Goal: Task Accomplishment & Management: Manage account settings

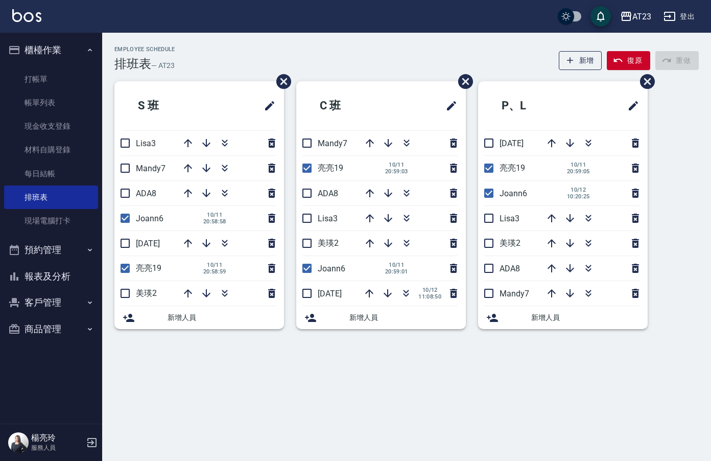
click at [560, 309] on div "S [PERSON_NAME]Lisa3 Mandy7 ADA8 Joann6 [DATE] 20:58:58 [DATE] [PERSON_NAME]19 …" at bounding box center [400, 211] width 596 height 260
click at [30, 104] on link "帳單列表" at bounding box center [51, 102] width 94 height 23
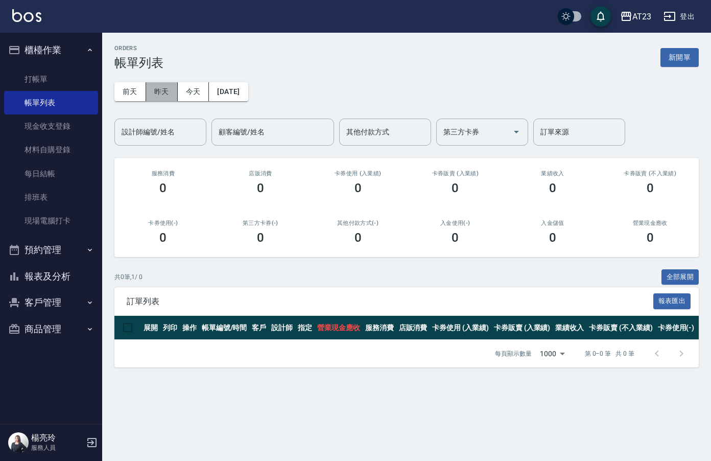
click at [162, 93] on button "昨天" at bounding box center [162, 91] width 32 height 19
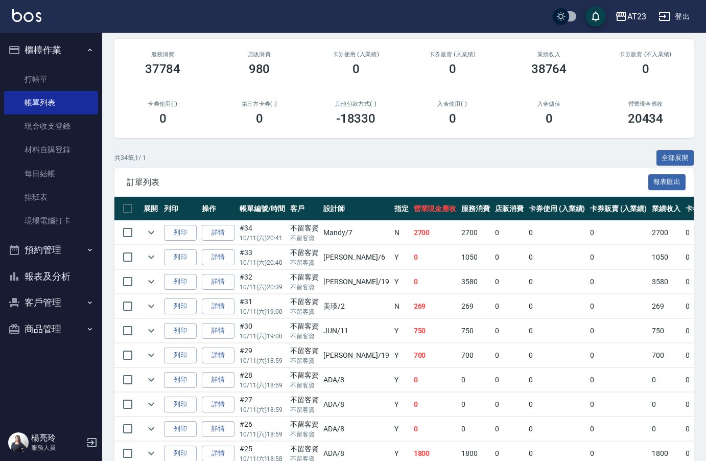
scroll to position [255, 0]
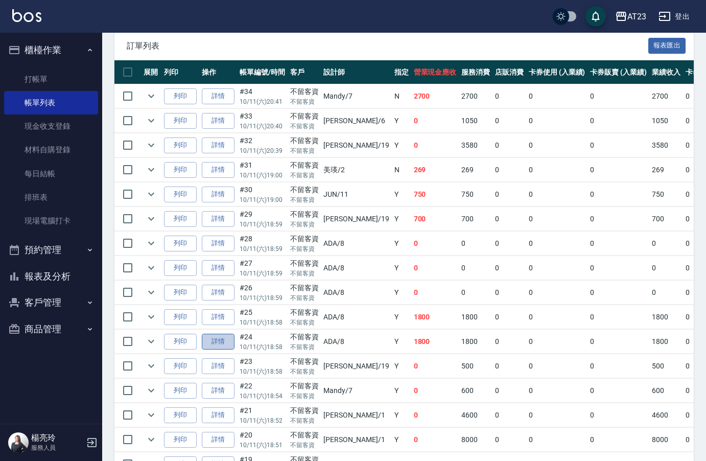
click at [221, 341] on link "詳情" at bounding box center [218, 341] width 33 height 16
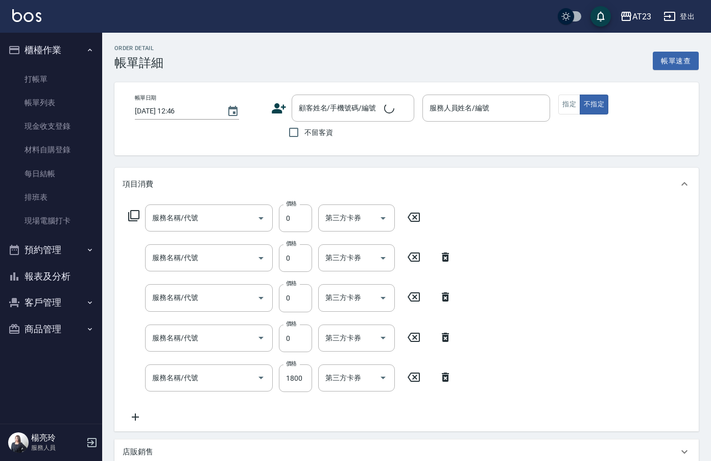
type input "[DATE] 18:58"
checkbox input "true"
type input "ADA-8"
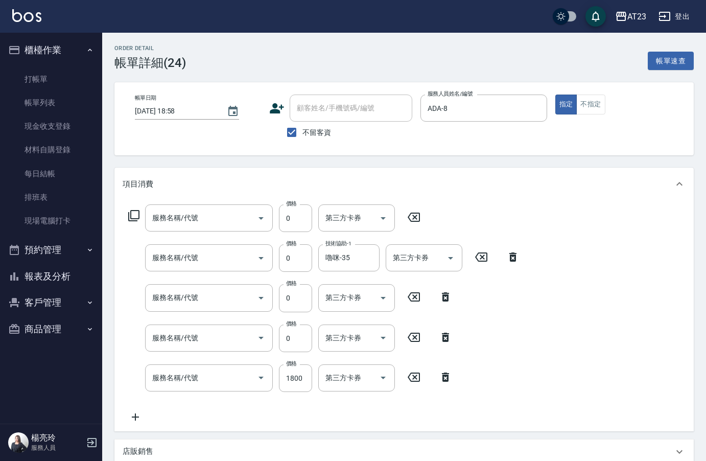
type input "互助50(705)"
type input "互助60(706)"
type input "互助50(705)"
type input "P+卡(6031)"
type input "燙髮(401)"
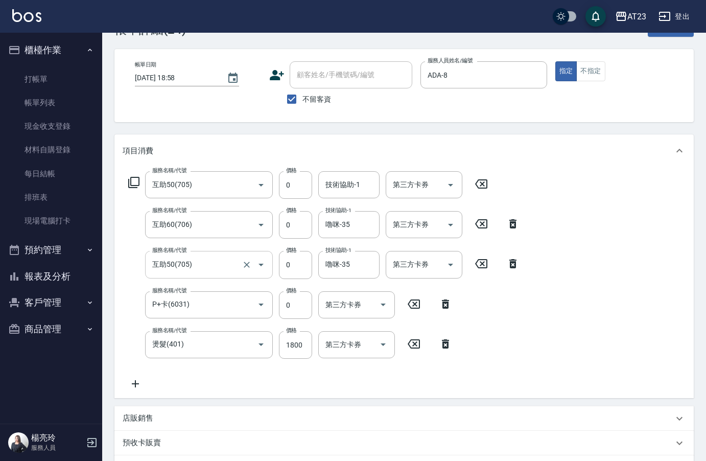
scroll to position [51, 0]
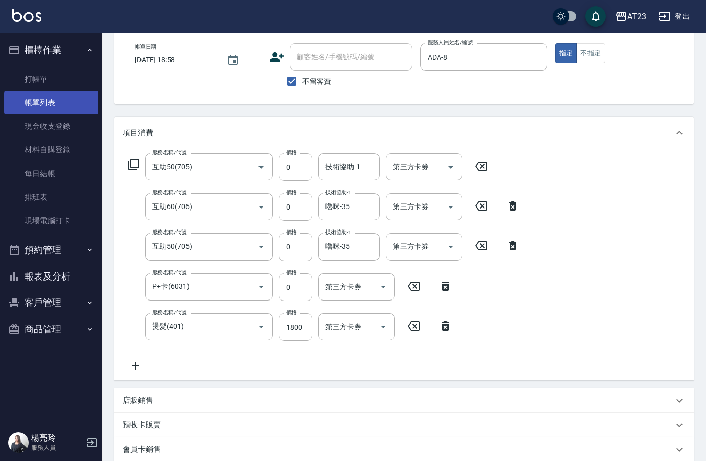
click at [62, 98] on link "帳單列表" at bounding box center [51, 102] width 94 height 23
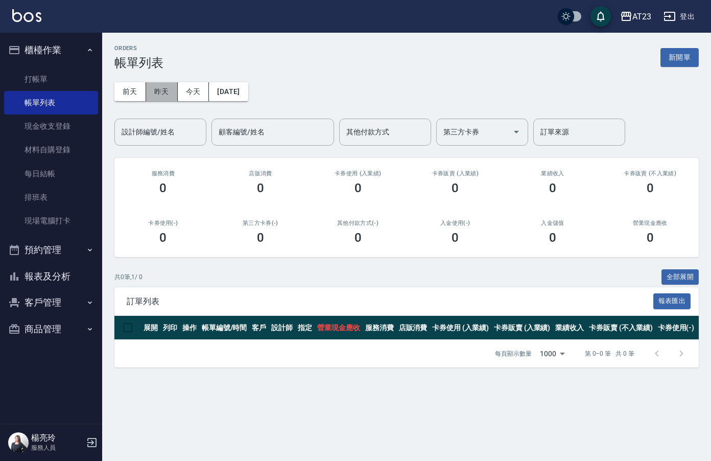
click at [162, 91] on button "昨天" at bounding box center [162, 91] width 32 height 19
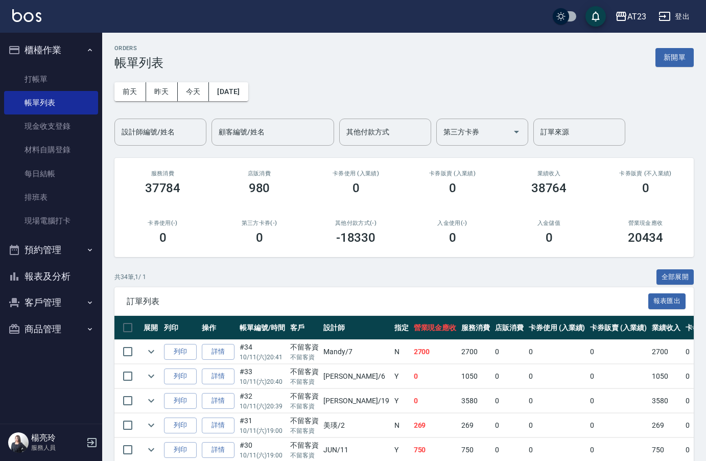
scroll to position [153, 0]
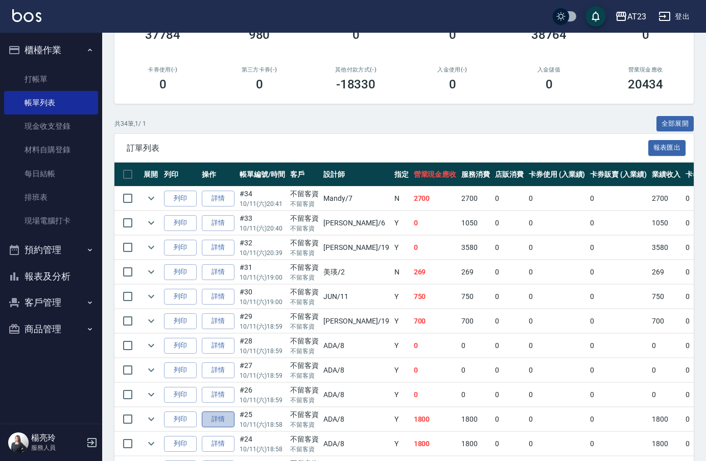
click at [221, 418] on link "詳情" at bounding box center [218, 419] width 33 height 16
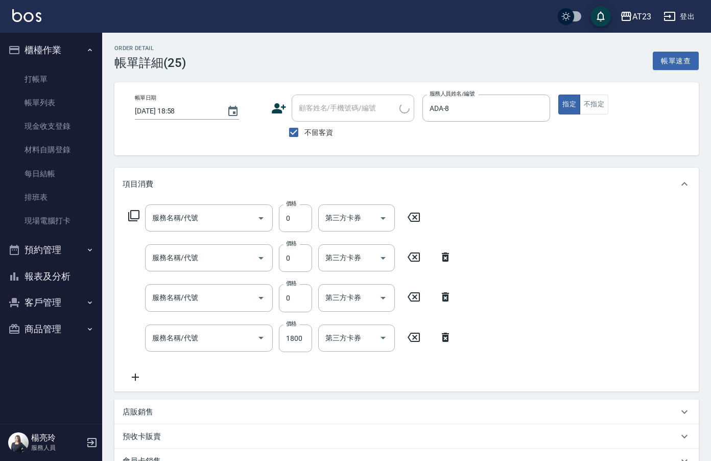
type input "[DATE] 18:58"
checkbox input "true"
type input "ADA-8"
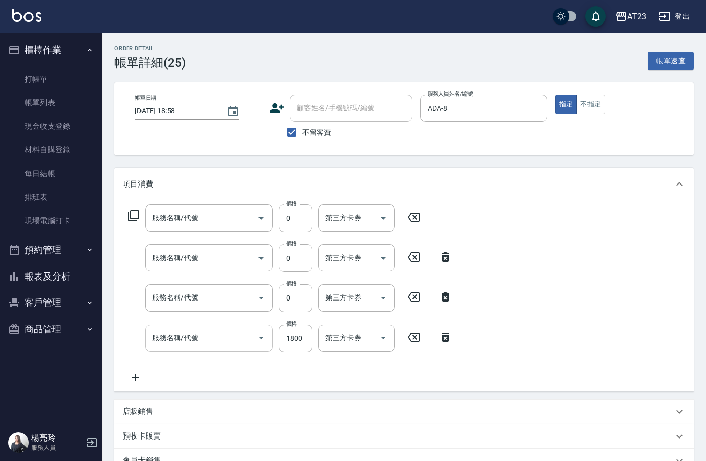
type input "互助130(713)"
type input "互助110(711)"
type input "P+卡(6031)"
type input "燙髮(401)"
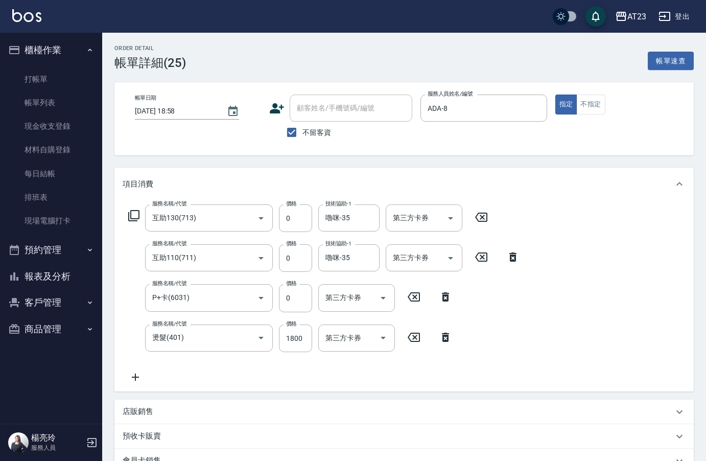
click at [447, 338] on icon at bounding box center [445, 336] width 7 height 9
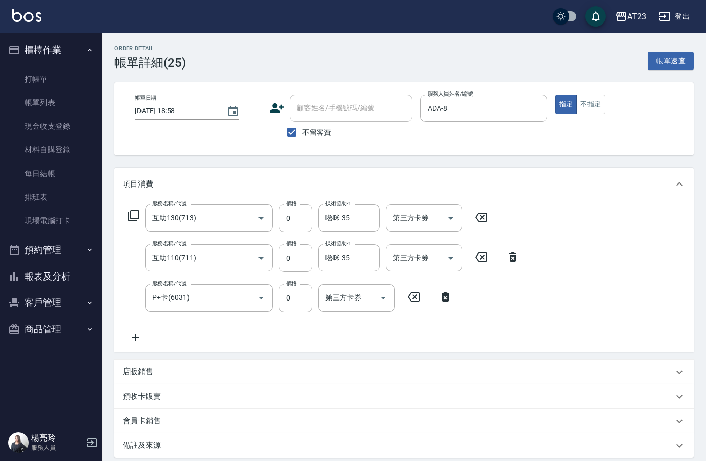
click at [511, 258] on icon at bounding box center [512, 256] width 7 height 9
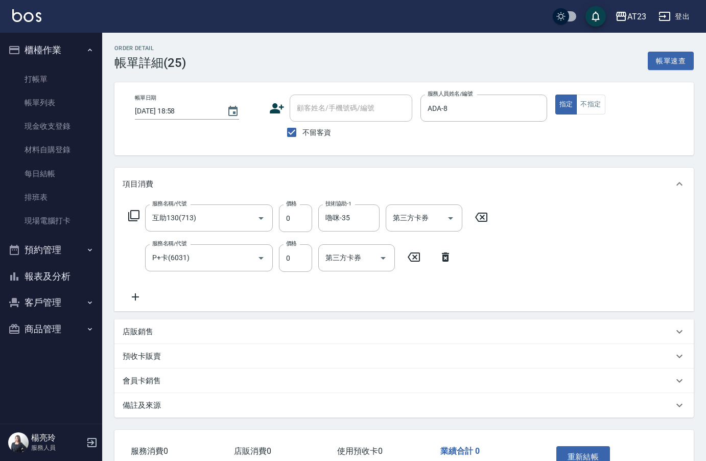
click at [442, 255] on icon at bounding box center [445, 256] width 7 height 9
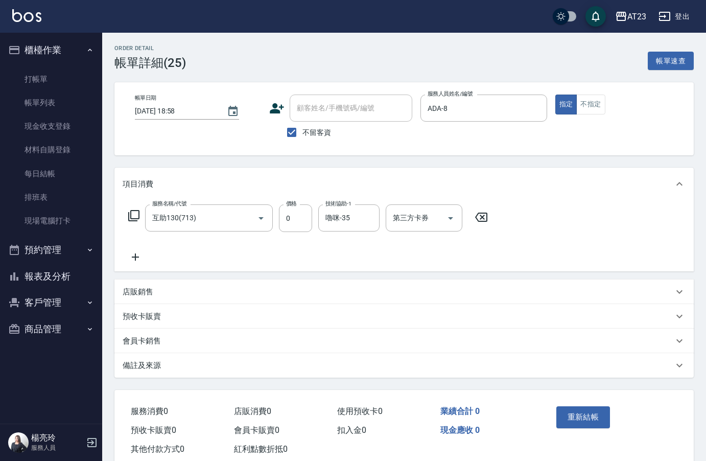
click at [484, 212] on icon at bounding box center [481, 217] width 26 height 12
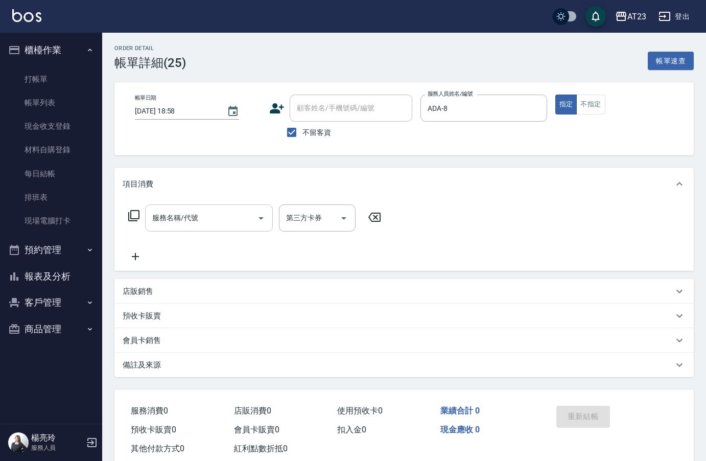
click at [210, 213] on input "服務名稱/代號" at bounding box center [201, 218] width 103 height 18
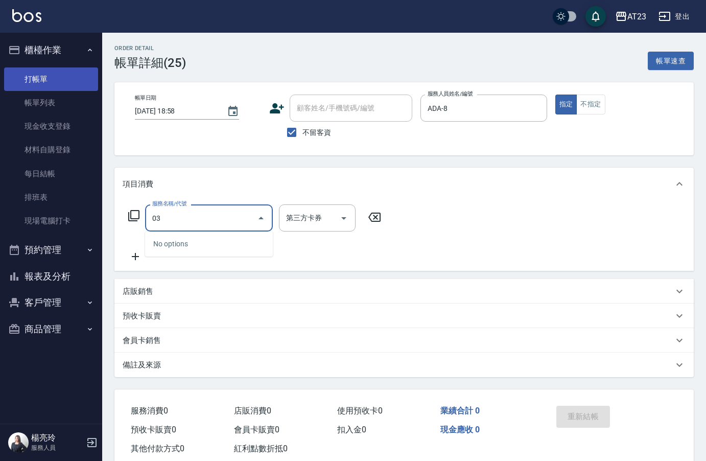
type input "0"
type input "使用洗髮卡(203)"
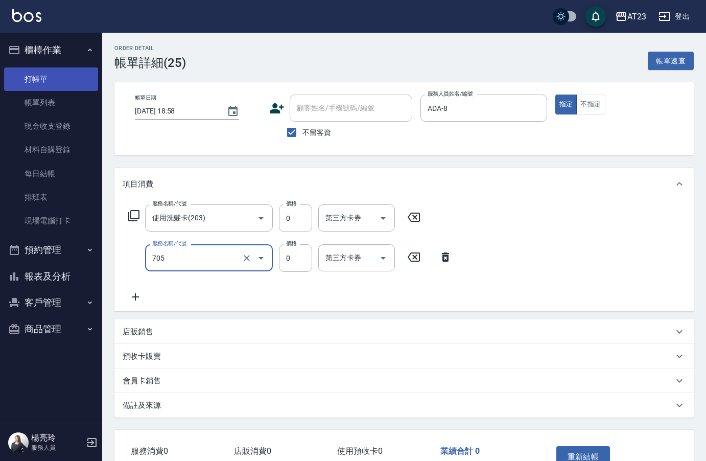
type input "互助50(705)"
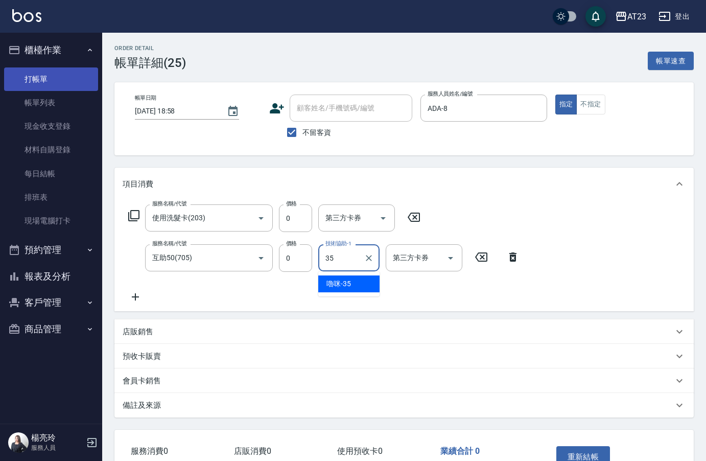
type input "嚕咪-35"
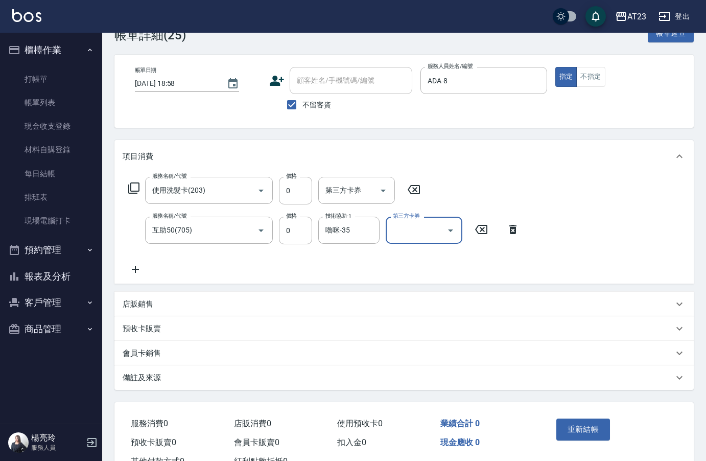
scroll to position [67, 0]
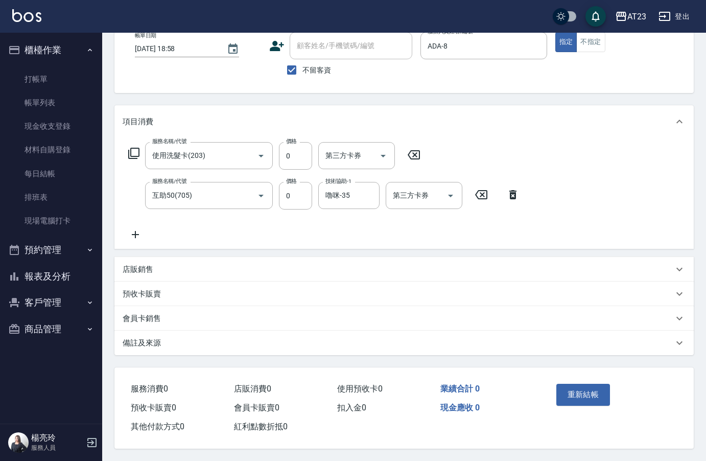
drag, startPoint x: 583, startPoint y: 387, endPoint x: 603, endPoint y: 357, distance: 35.3
click at [603, 357] on div "Order detail 帳單詳細 (25) 帳單速查 帳單日期 [DATE] 18:58 顧客姓名/手機號碼/編號 顧客姓名/手機號碼/編號 不留客資 服務…" at bounding box center [404, 215] width 604 height 490
click at [587, 391] on button "重新結帳" at bounding box center [583, 393] width 54 height 21
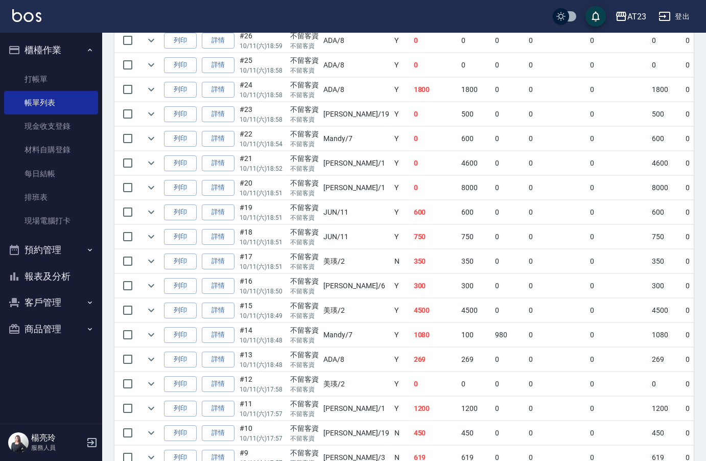
scroll to position [562, 0]
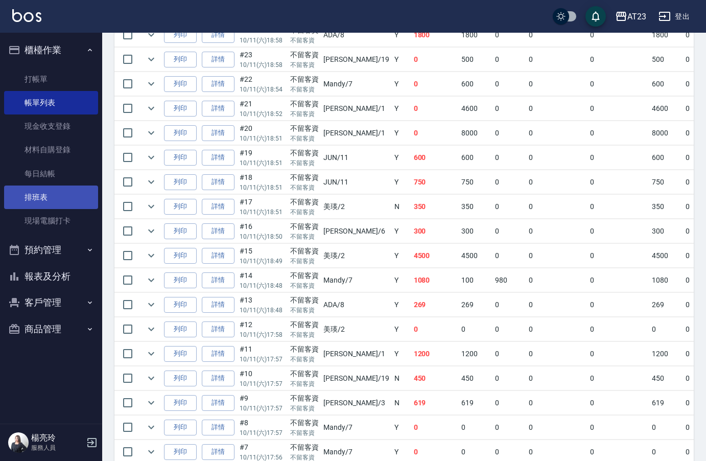
click at [46, 196] on link "排班表" at bounding box center [51, 196] width 94 height 23
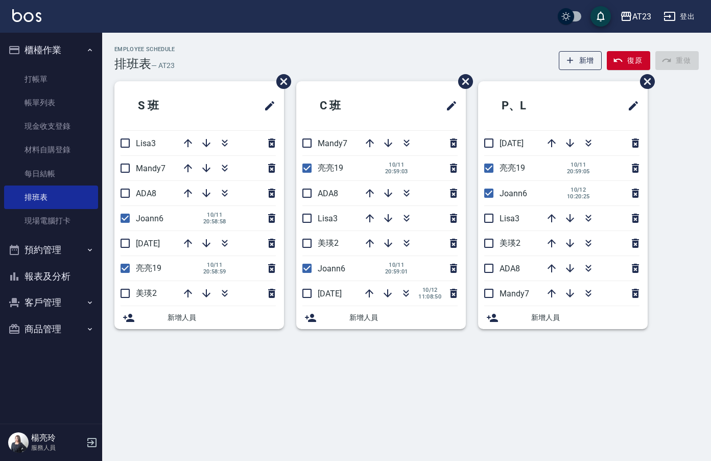
click at [0, 101] on html "AT23 登出 櫃檯作業 打帳單 帳單列表 現金收支登錄 材料自購登錄 每日結帳 排班表 現場電腦打卡 預約管理 預約管理 單日預約紀錄 單週預約紀錄 報表及…" at bounding box center [355, 230] width 711 height 461
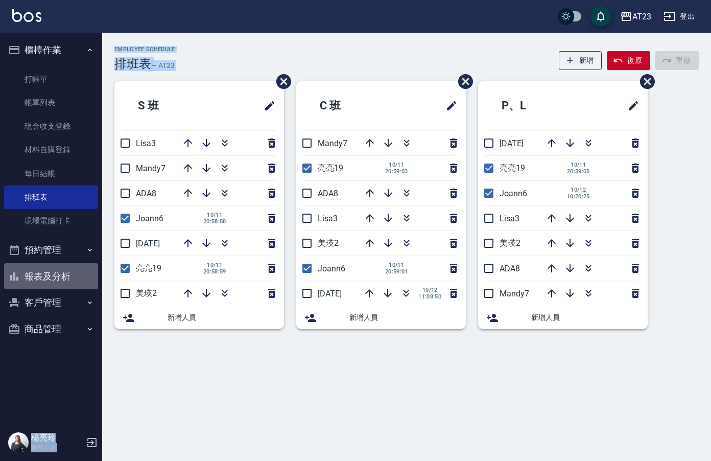
click at [62, 278] on button "報表及分析" at bounding box center [51, 276] width 94 height 27
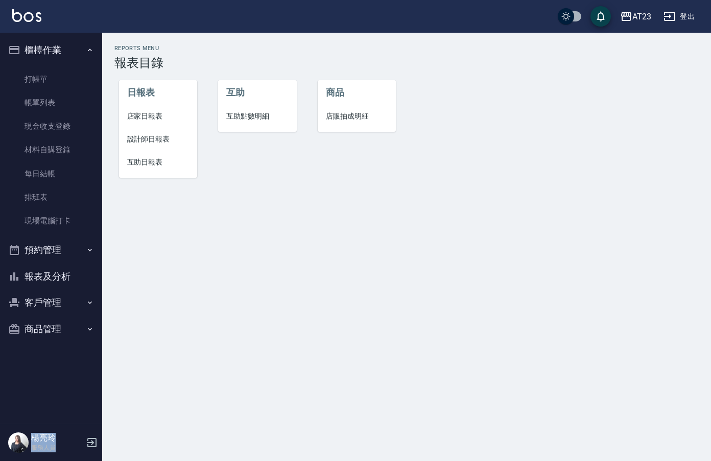
click at [142, 117] on span "店家日報表" at bounding box center [158, 116] width 62 height 11
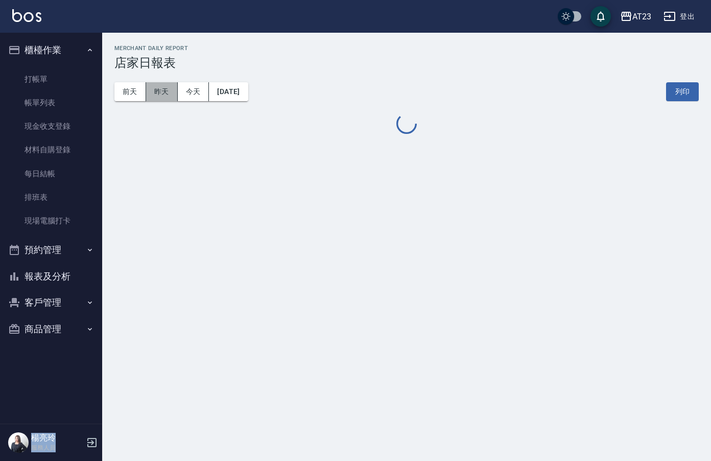
click at [162, 100] on button "昨天" at bounding box center [162, 91] width 32 height 19
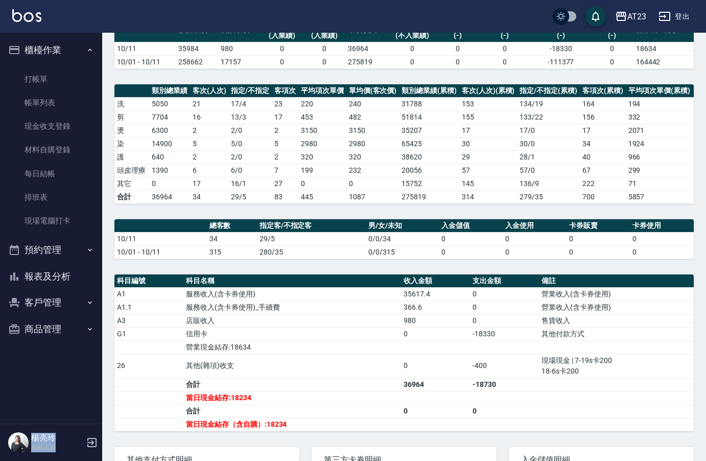
scroll to position [193, 0]
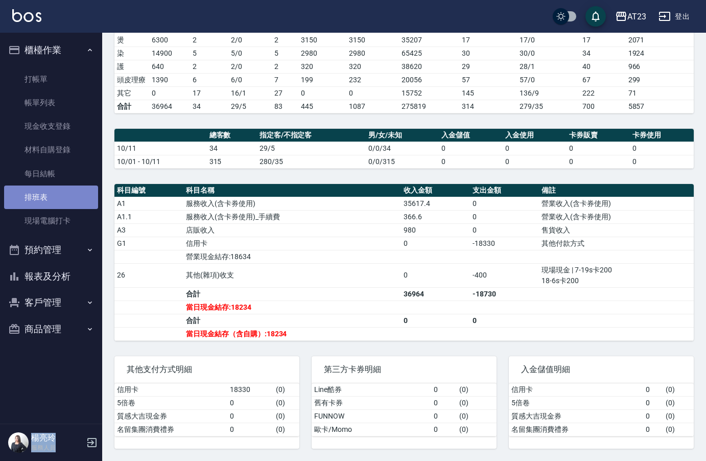
click at [54, 190] on link "排班表" at bounding box center [51, 196] width 94 height 23
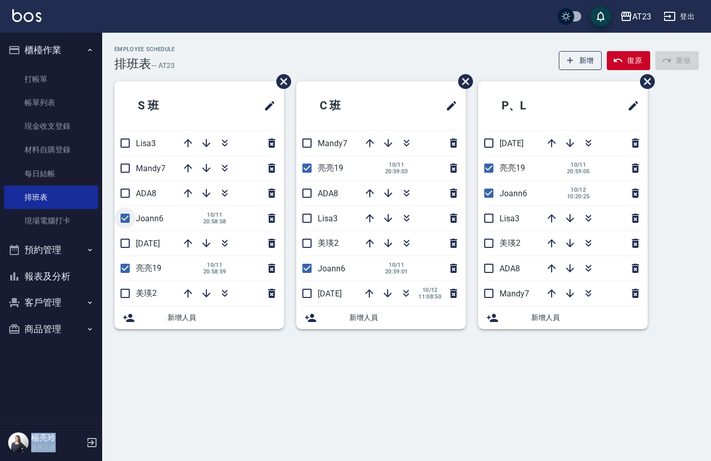
click at [127, 219] on input "checkbox" at bounding box center [124, 217] width 21 height 21
checkbox input "false"
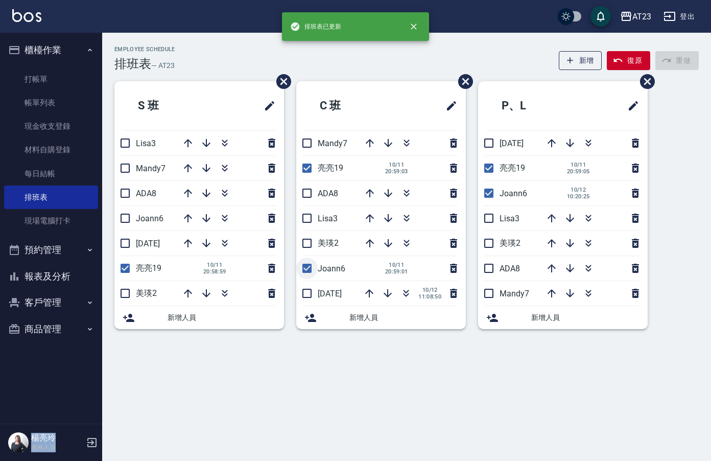
click at [311, 265] on input "checkbox" at bounding box center [306, 267] width 21 height 21
checkbox input "false"
click at [480, 189] on input "checkbox" at bounding box center [488, 192] width 21 height 21
checkbox input "false"
